Goal: Find specific page/section: Find specific page/section

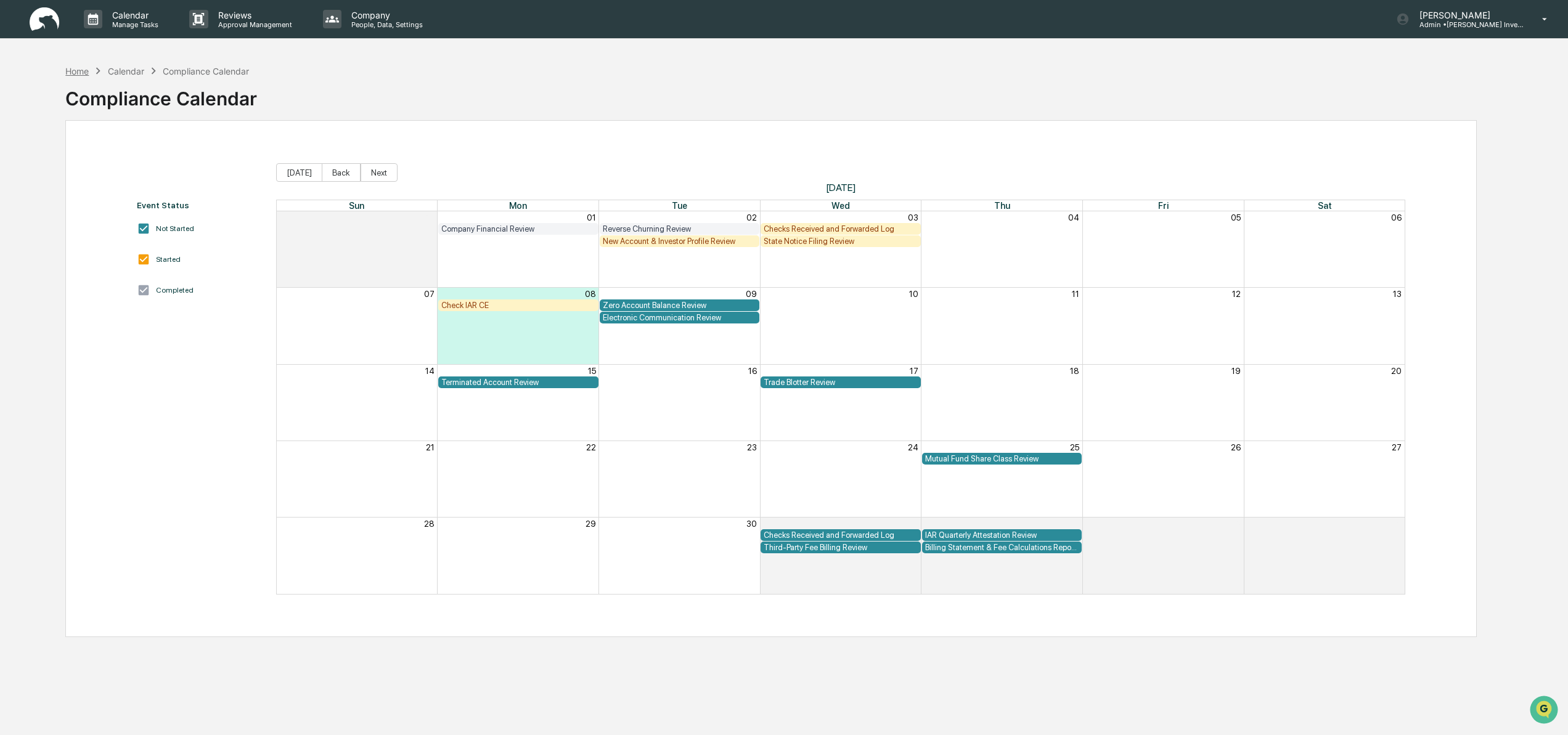
click at [82, 70] on div "Home" at bounding box center [77, 71] width 23 height 11
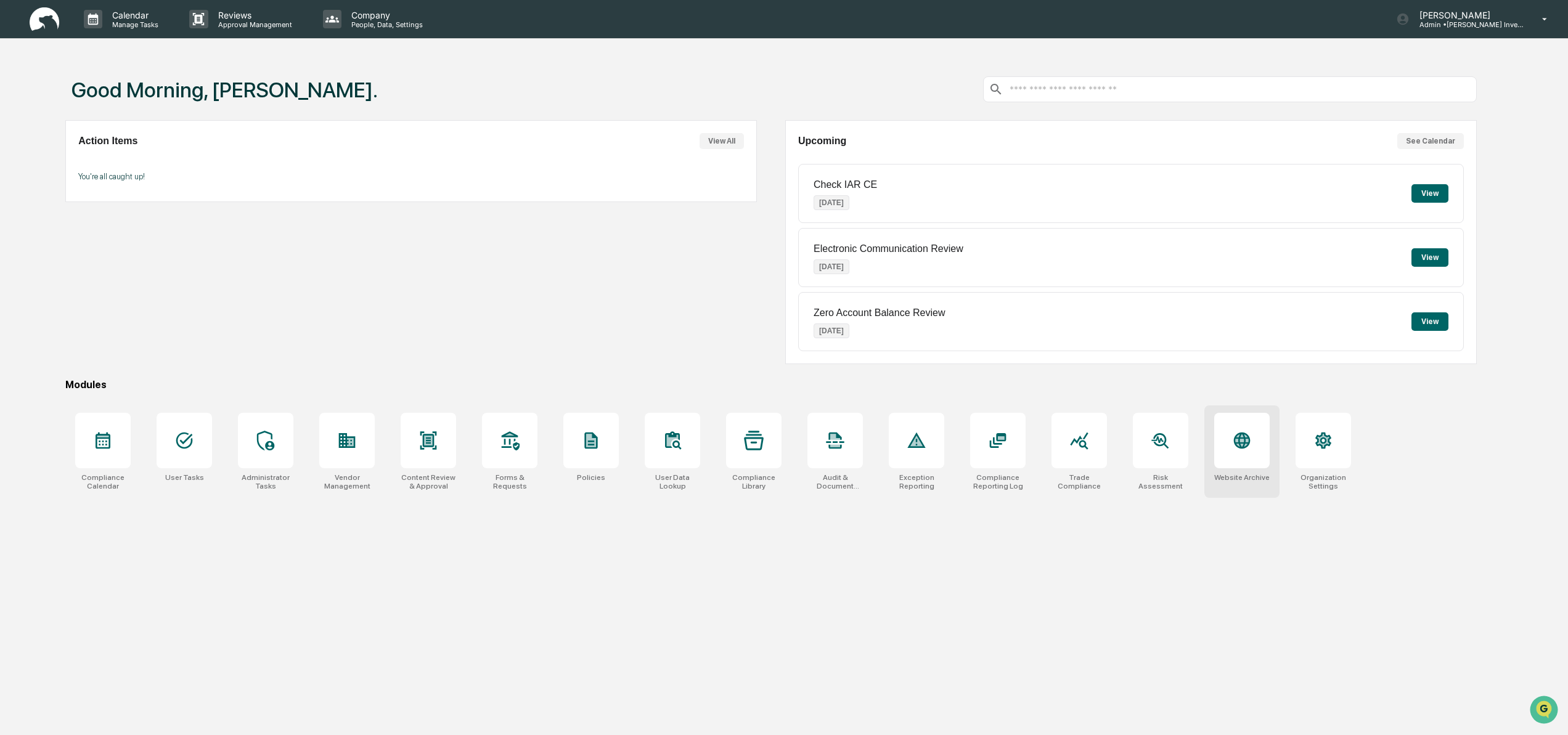
click at [1245, 447] on icon at bounding box center [1242, 441] width 16 height 16
